Goal: Task Accomplishment & Management: Complete application form

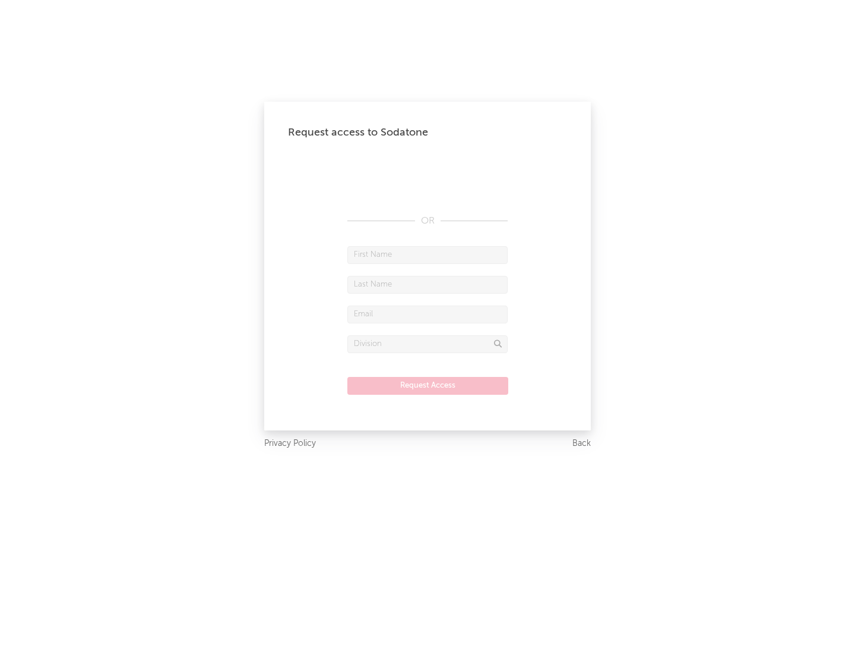
click at [428, 254] on input "text" at bounding box center [428, 255] width 160 height 18
type input "[PERSON_NAME]"
click at [428, 284] on input "text" at bounding box center [428, 285] width 160 height 18
type input "[PERSON_NAME]"
click at [428, 314] on input "text" at bounding box center [428, 314] width 160 height 18
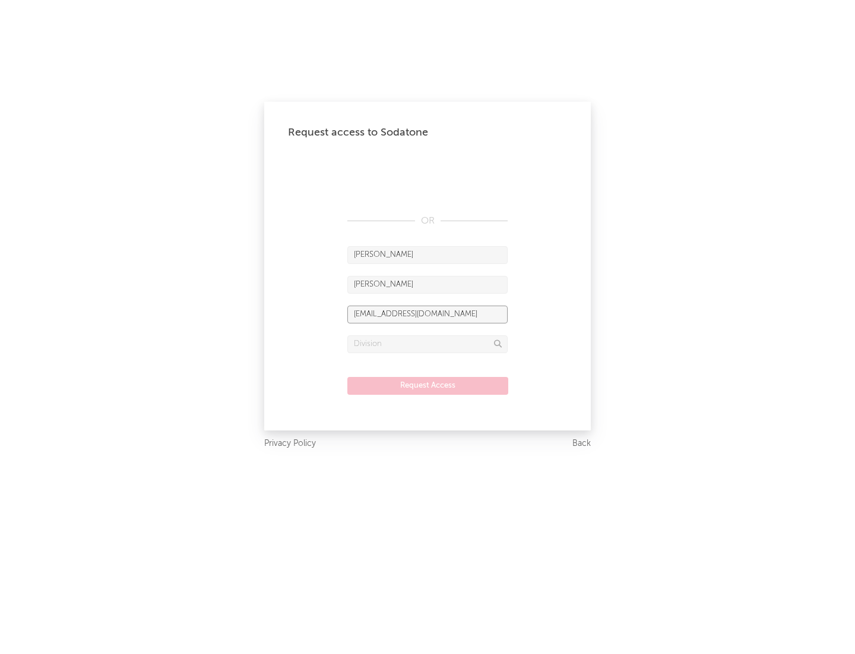
type input "[EMAIL_ADDRESS][DOMAIN_NAME]"
click at [428, 343] on input "text" at bounding box center [428, 344] width 160 height 18
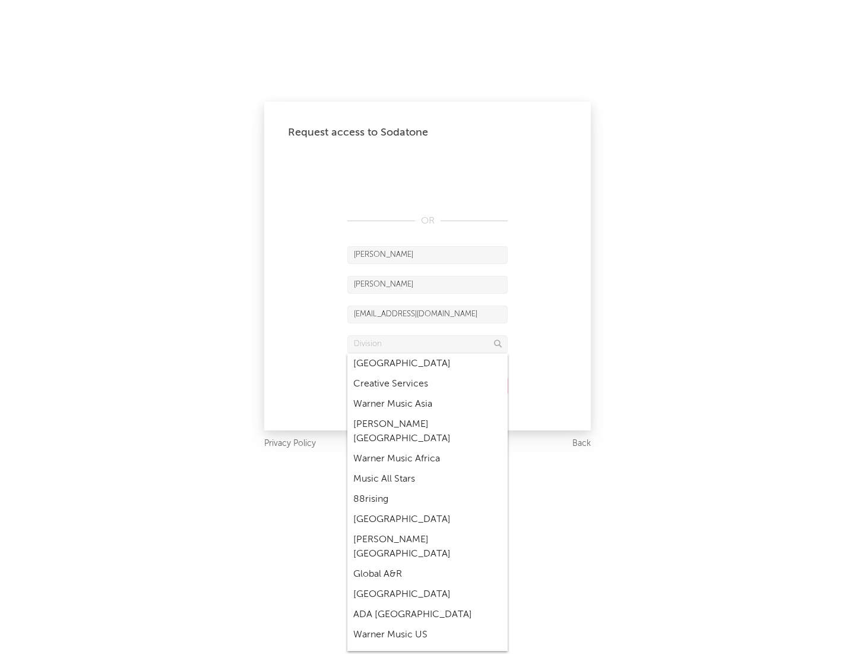
click at [428, 469] on div "Music All Stars" at bounding box center [428, 479] width 160 height 20
type input "Music All Stars"
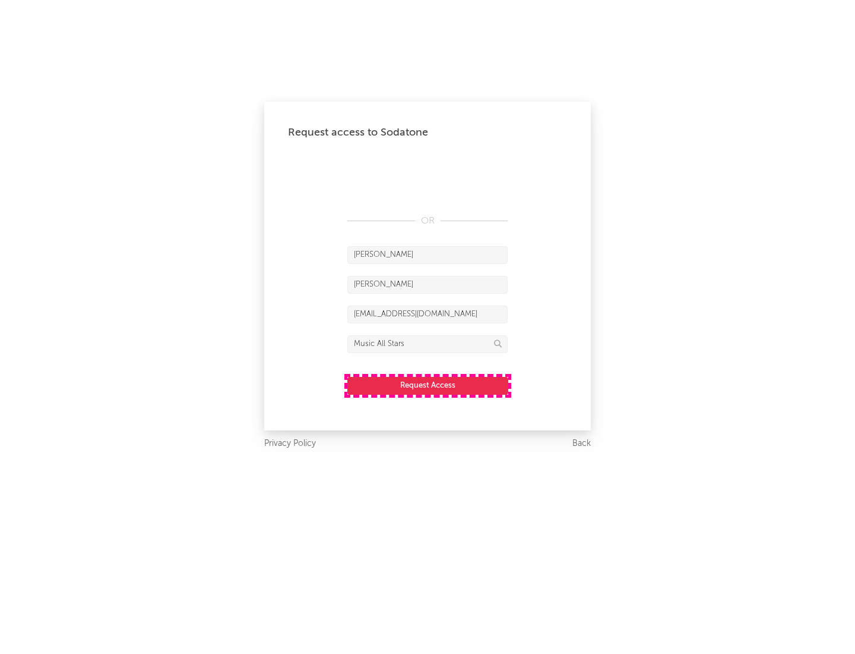
click at [428, 385] on button "Request Access" at bounding box center [428, 386] width 161 height 18
